Goal: Task Accomplishment & Management: Use online tool/utility

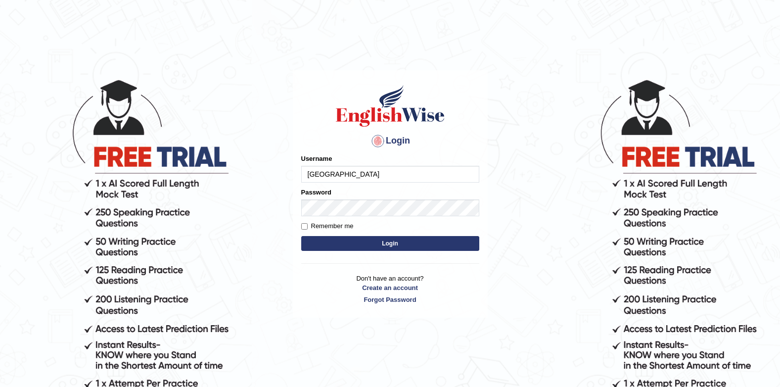
click at [380, 176] on input "[GEOGRAPHIC_DATA]" at bounding box center [390, 174] width 178 height 17
type input "J"
type input "successgrg"
click at [381, 146] on div at bounding box center [378, 141] width 16 height 16
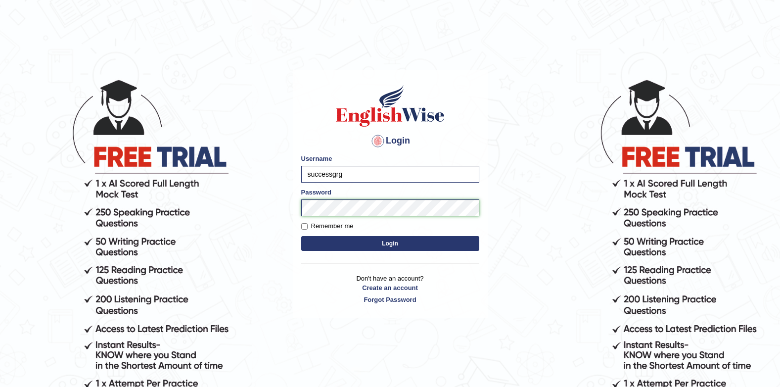
click at [301, 236] on button "Login" at bounding box center [390, 243] width 178 height 15
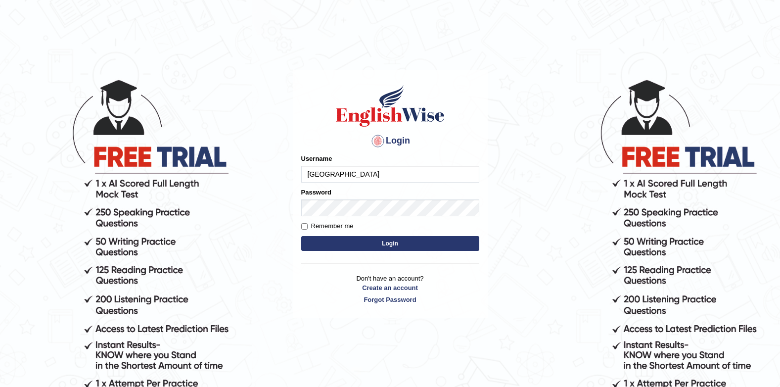
click at [378, 179] on input "[GEOGRAPHIC_DATA]" at bounding box center [390, 174] width 178 height 17
type input "J"
type input "successgrg"
click at [404, 94] on img at bounding box center [390, 106] width 113 height 45
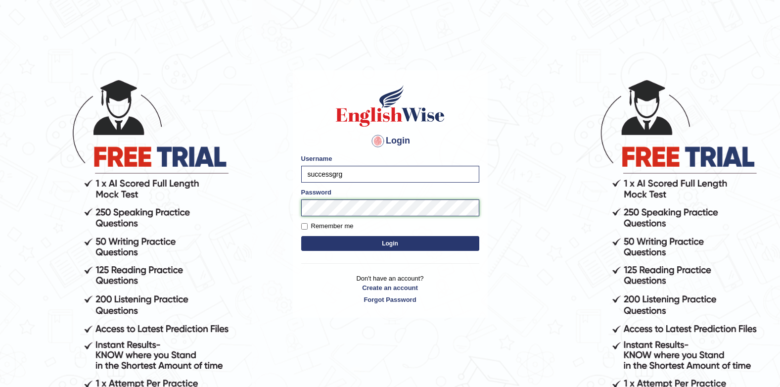
click at [301, 236] on button "Login" at bounding box center [390, 243] width 178 height 15
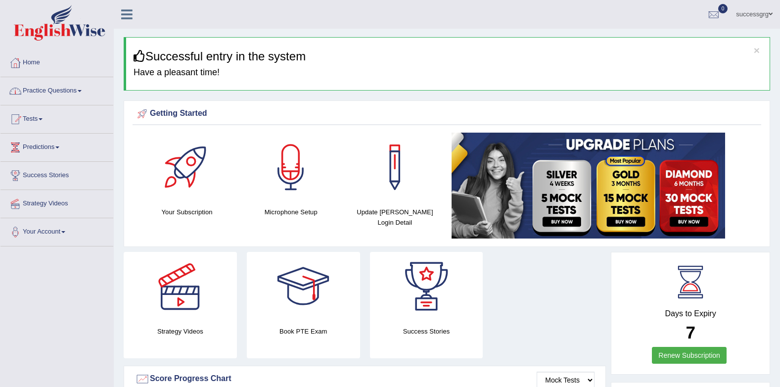
click at [55, 96] on link "Practice Questions" at bounding box center [56, 89] width 113 height 25
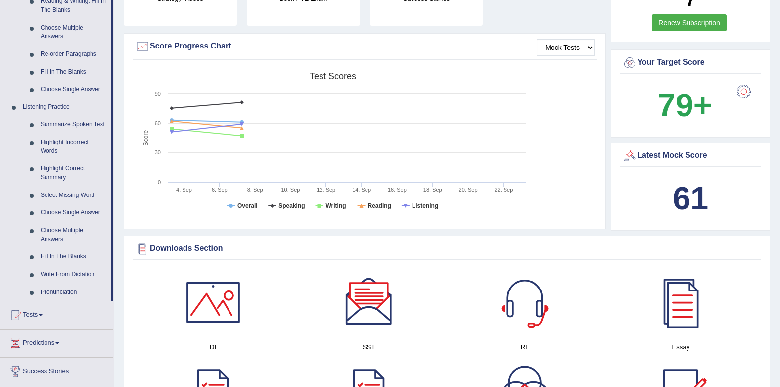
scroll to position [445, 0]
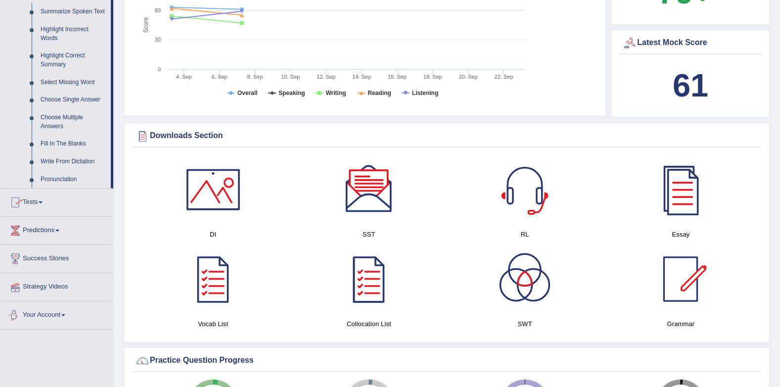
click at [42, 202] on link "Tests" at bounding box center [56, 200] width 113 height 25
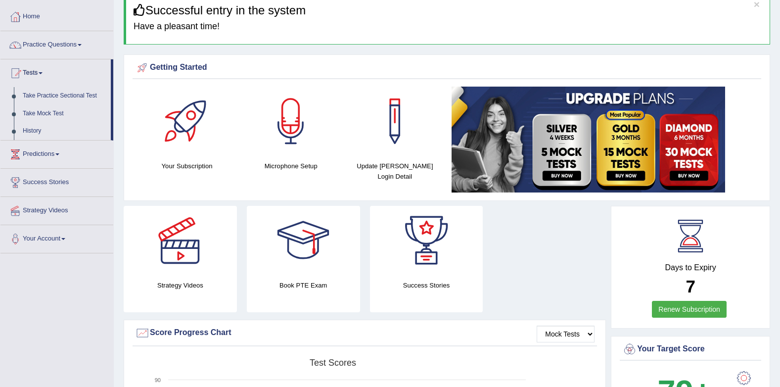
scroll to position [45, 0]
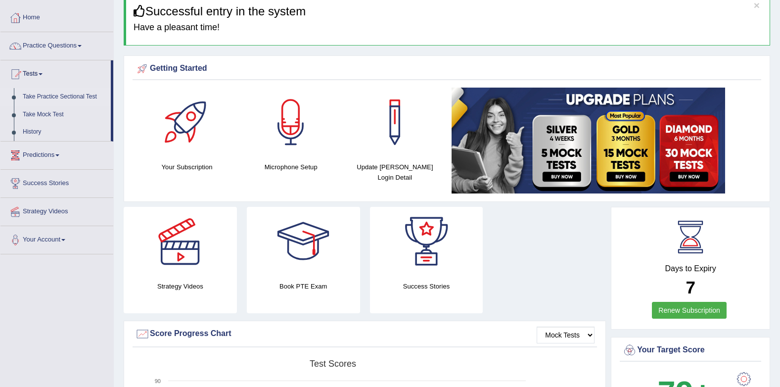
click at [50, 95] on link "Take Practice Sectional Test" at bounding box center [64, 97] width 92 height 18
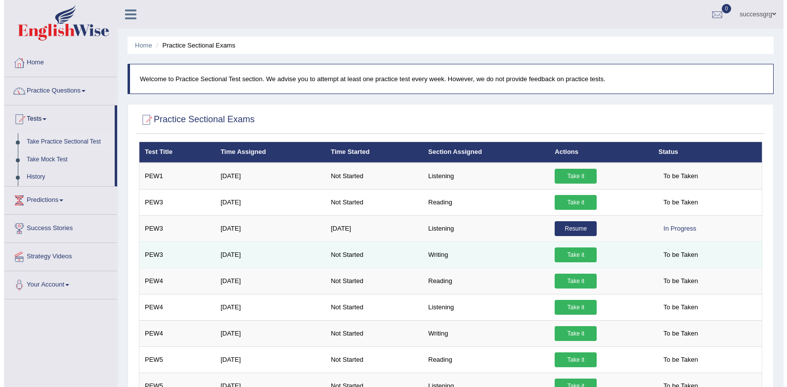
scroll to position [198, 0]
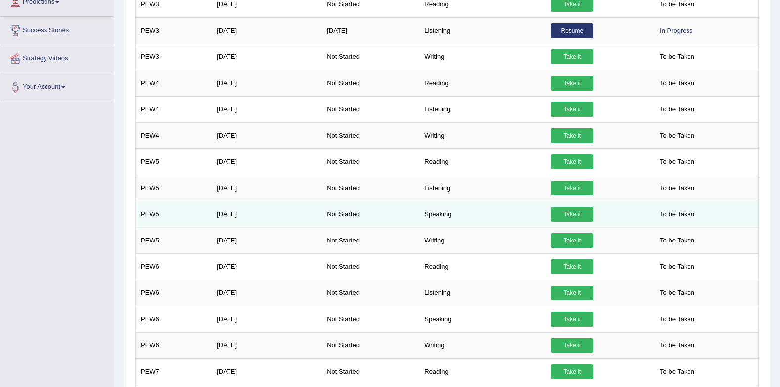
click at [564, 210] on link "Take it" at bounding box center [572, 214] width 42 height 15
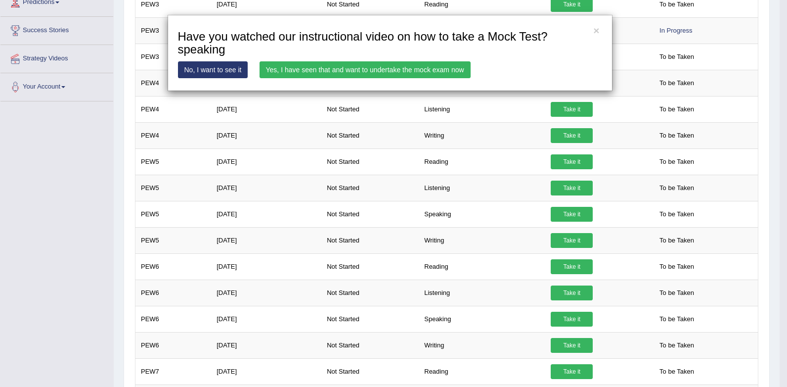
click at [390, 65] on link "Yes, I have seen that and want to undertake the mock exam now" at bounding box center [365, 69] width 211 height 17
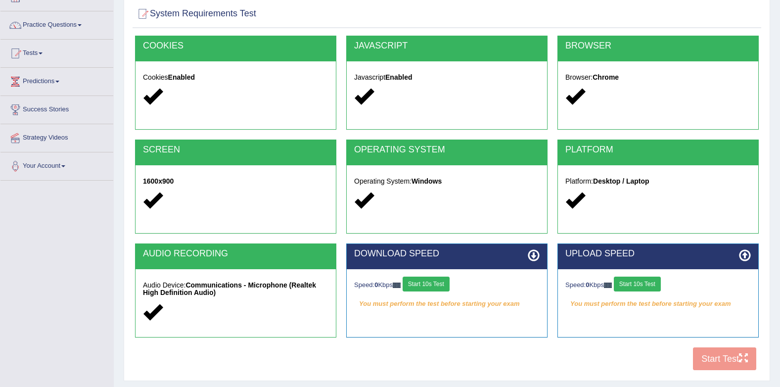
scroll to position [133, 0]
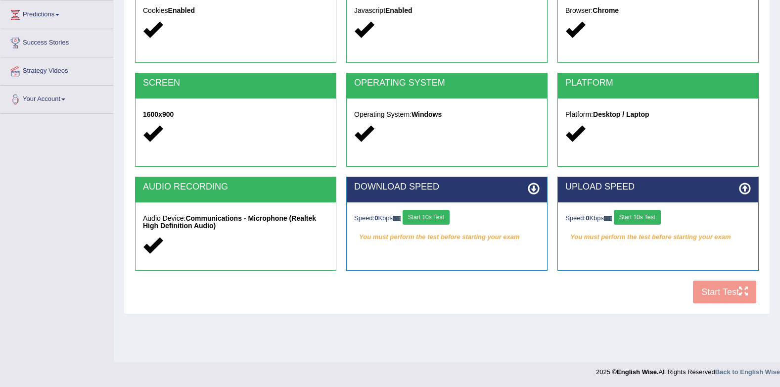
click at [429, 218] on button "Start 10s Test" at bounding box center [426, 217] width 47 height 15
click at [634, 213] on button "Start 10s Test" at bounding box center [637, 217] width 47 height 15
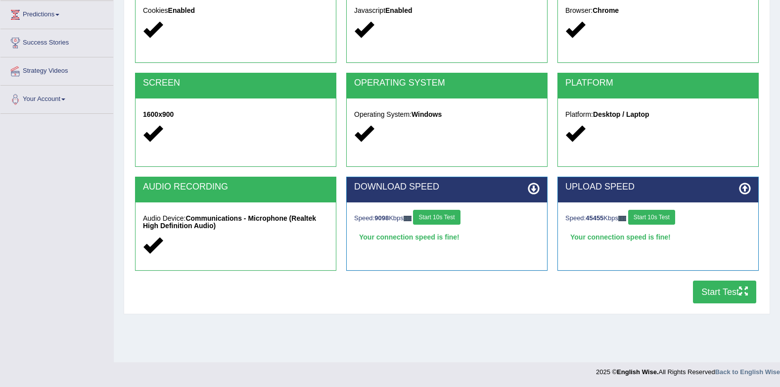
click at [714, 296] on button "Start Test" at bounding box center [724, 291] width 63 height 23
